Goal: Task Accomplishment & Management: Complete application form

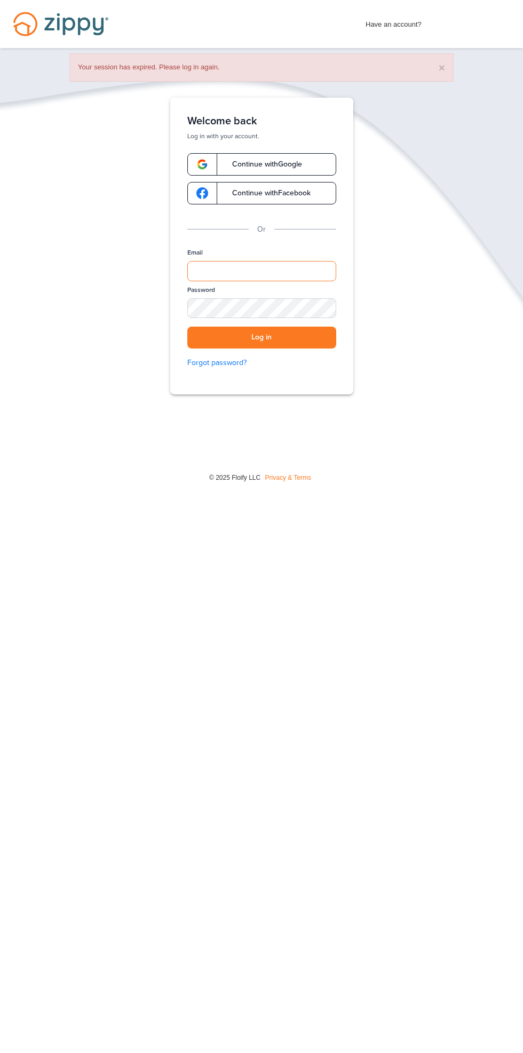
click at [299, 268] on input "Email" at bounding box center [261, 271] width 149 height 20
type input "**********"
click at [187, 327] on button "Log in" at bounding box center [261, 338] width 149 height 22
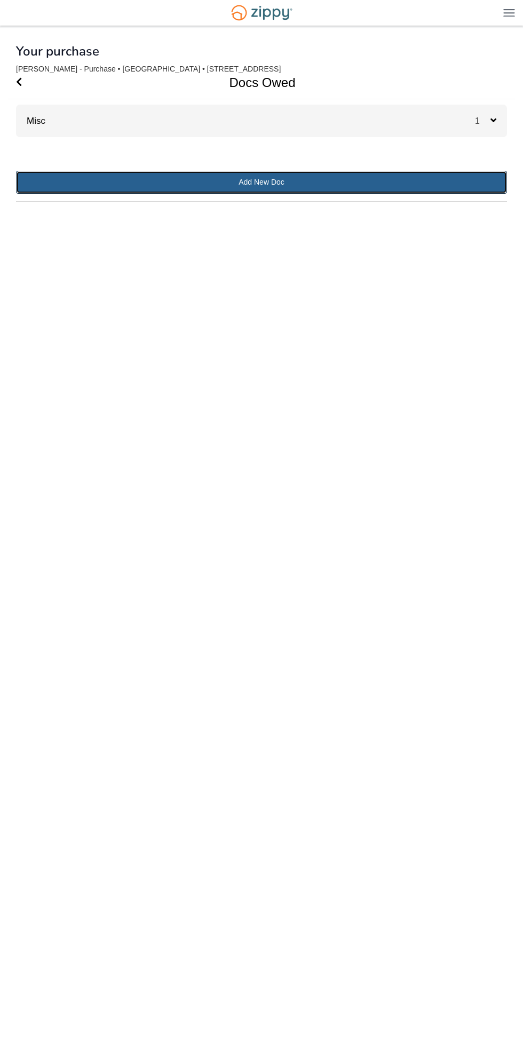
click at [477, 182] on link "Add New Doc" at bounding box center [261, 182] width 491 height 23
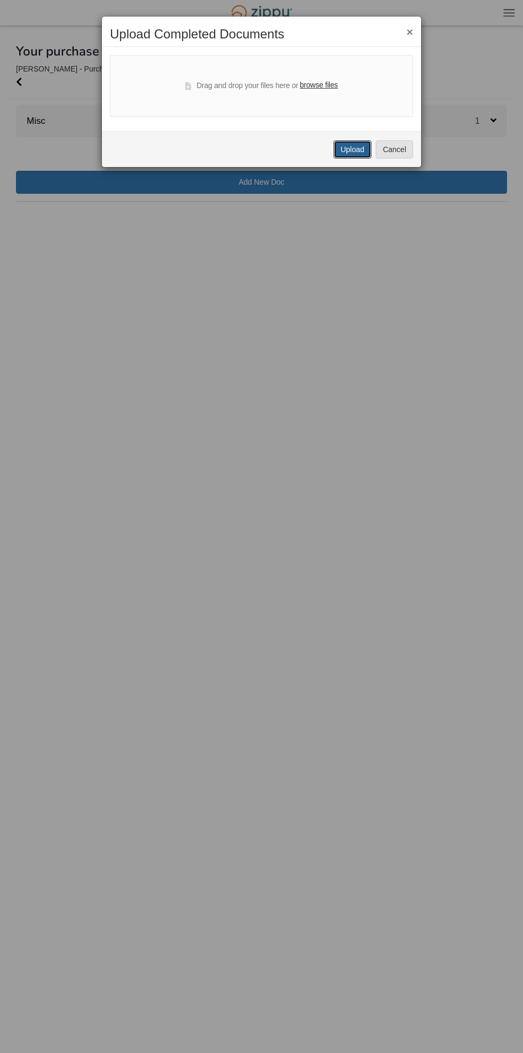
click at [340, 156] on button "Upload" at bounding box center [352, 149] width 37 height 18
click at [331, 84] on label "browse files" at bounding box center [319, 86] width 38 height 12
click at [0, 0] on input "browse files" at bounding box center [0, 0] width 0 height 0
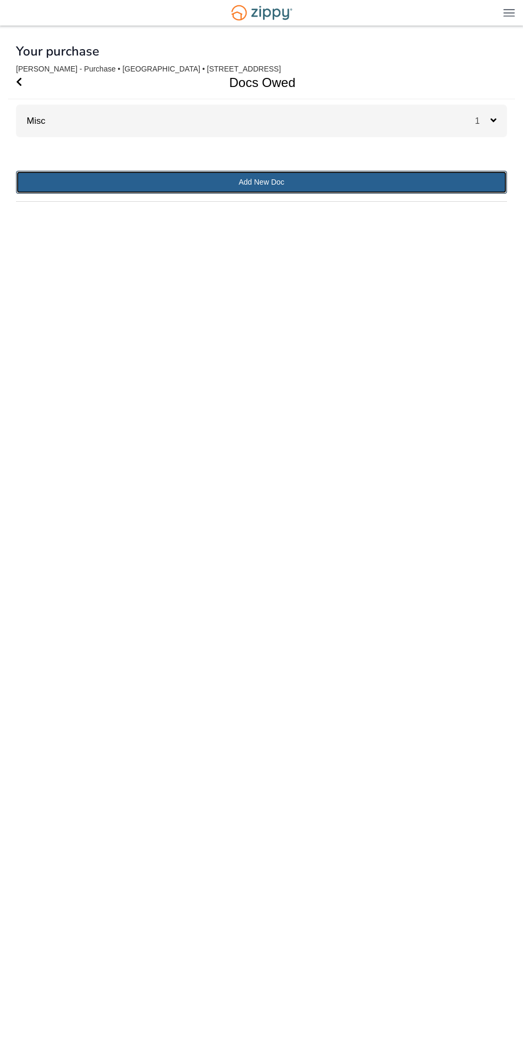
click at [446, 191] on link "Add New Doc" at bounding box center [261, 182] width 491 height 23
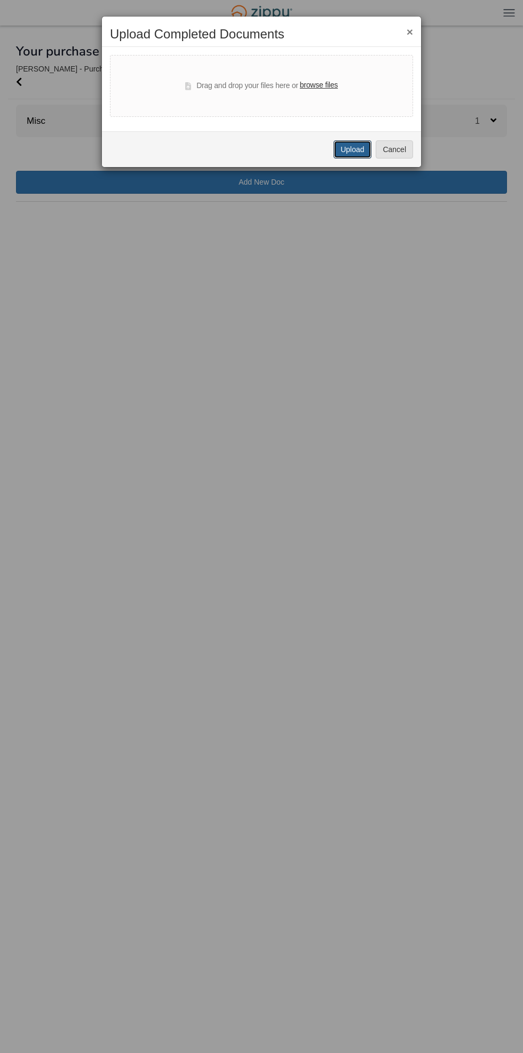
click at [350, 152] on button "Upload" at bounding box center [352, 149] width 37 height 18
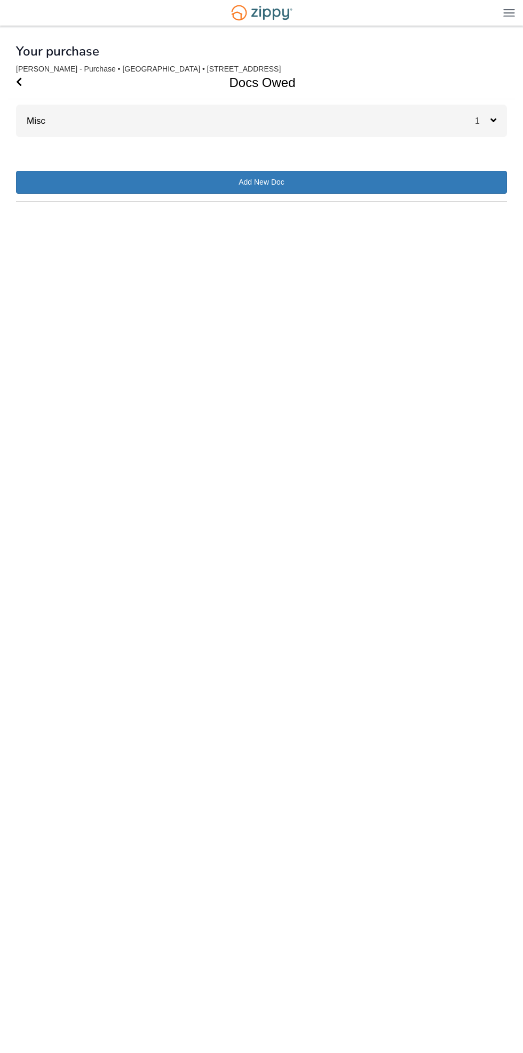
click at [491, 114] on div "1" at bounding box center [491, 121] width 32 height 33
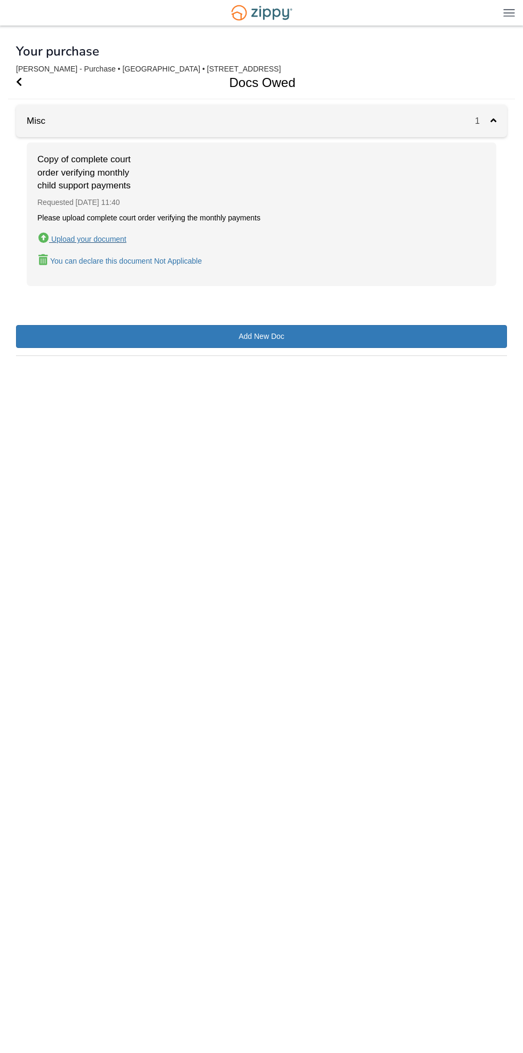
click at [115, 238] on div "Upload your document" at bounding box center [88, 239] width 75 height 9
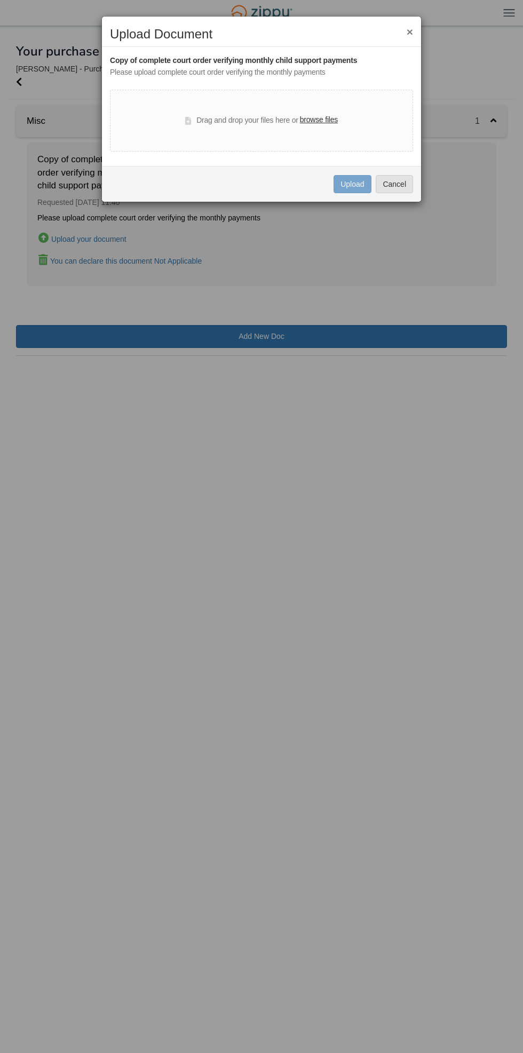
click at [315, 122] on label "browse files" at bounding box center [319, 120] width 38 height 12
click at [0, 0] on input "browse files" at bounding box center [0, 0] width 0 height 0
